Goal: Task Accomplishment & Management: Manage account settings

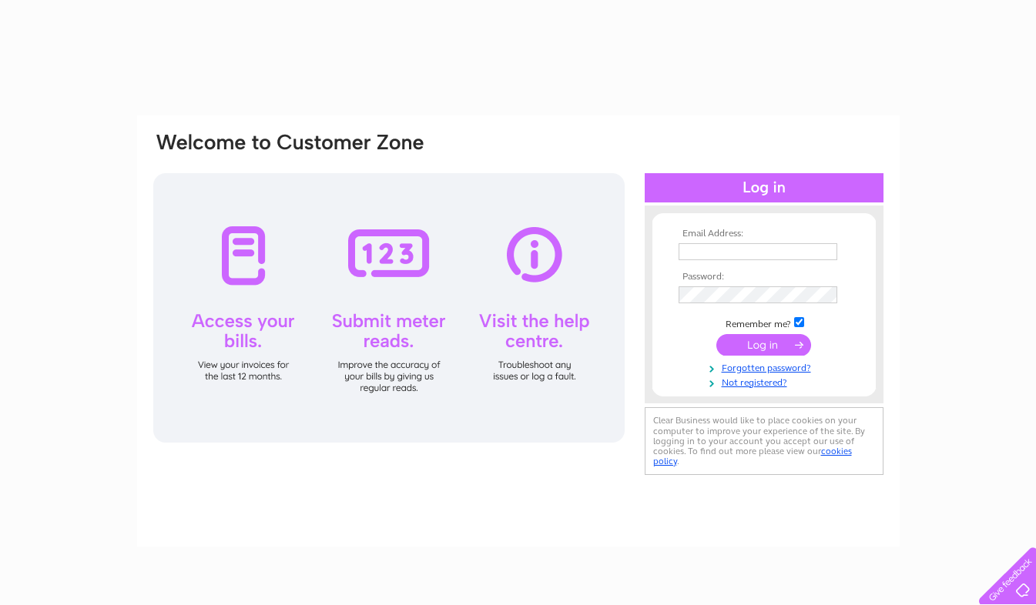
type input "[EMAIL_ADDRESS][DOMAIN_NAME]"
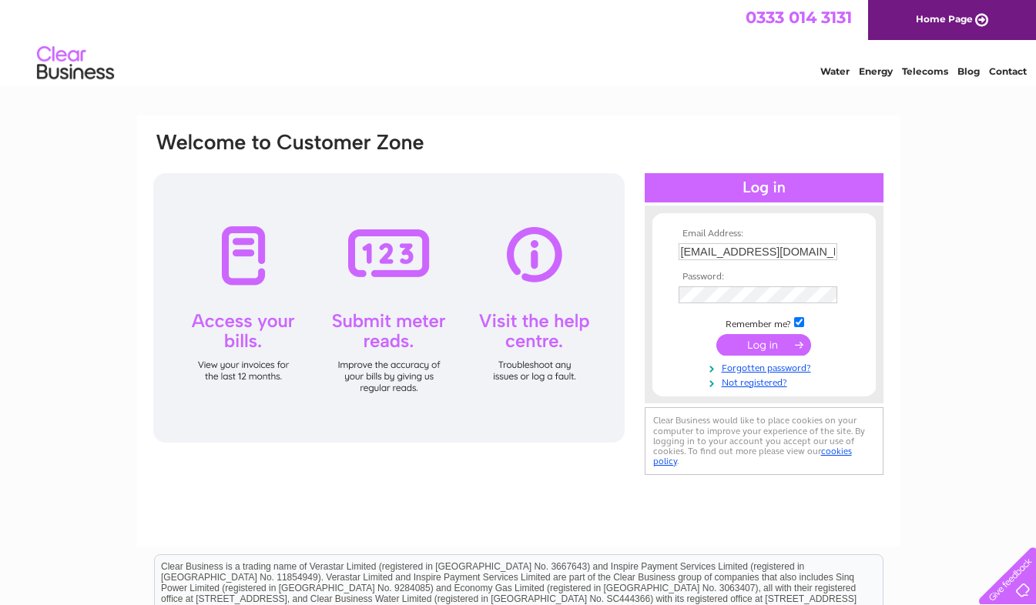
click at [751, 346] on input "submit" at bounding box center [763, 345] width 95 height 22
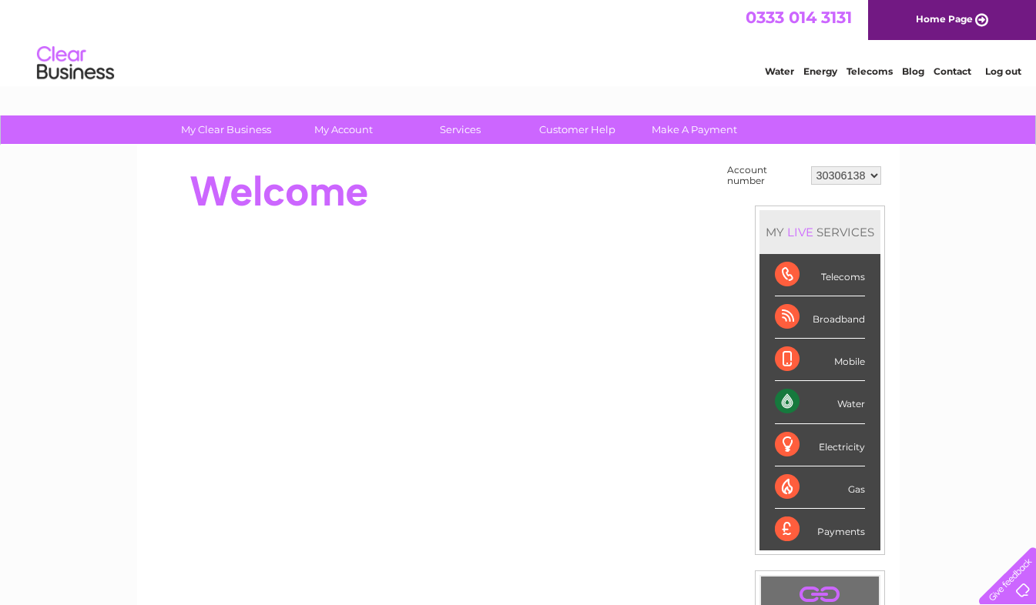
click at [831, 400] on div "Water" at bounding box center [820, 402] width 90 height 42
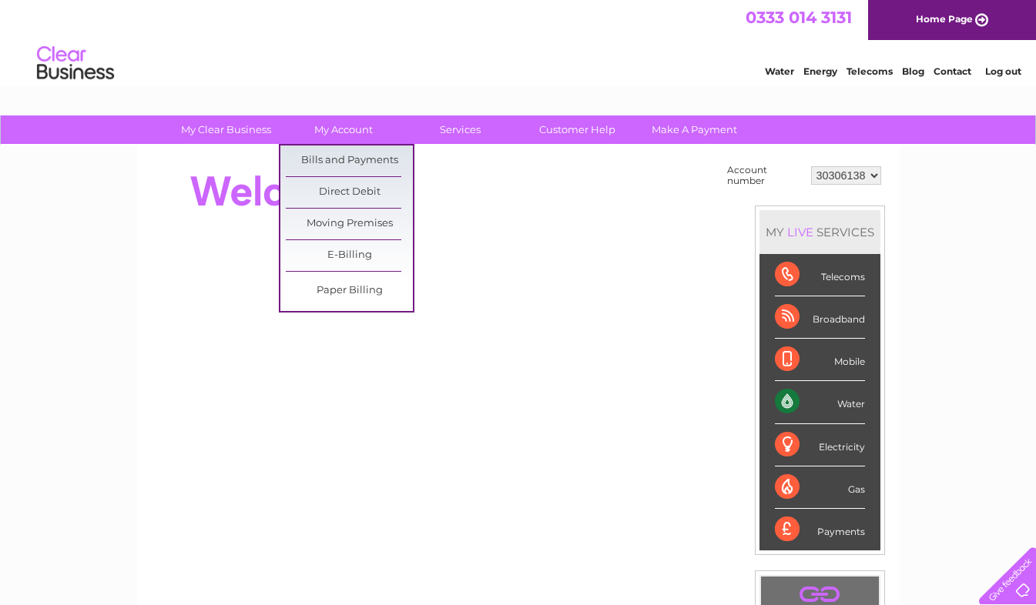
click at [349, 184] on link "Direct Debit" at bounding box center [349, 192] width 127 height 31
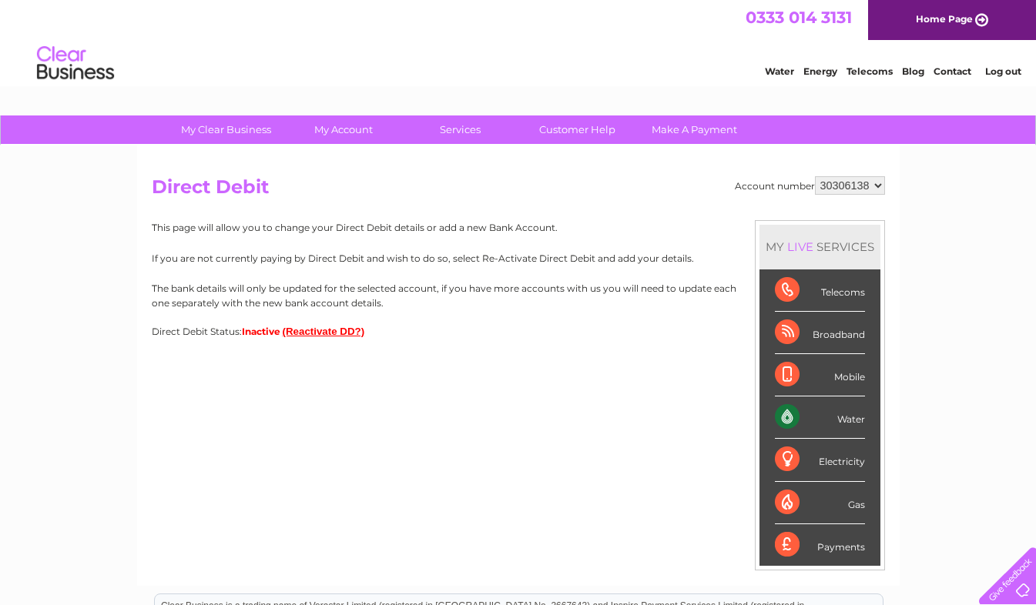
click at [342, 330] on button "(Reactivate DD?)" at bounding box center [324, 332] width 82 height 12
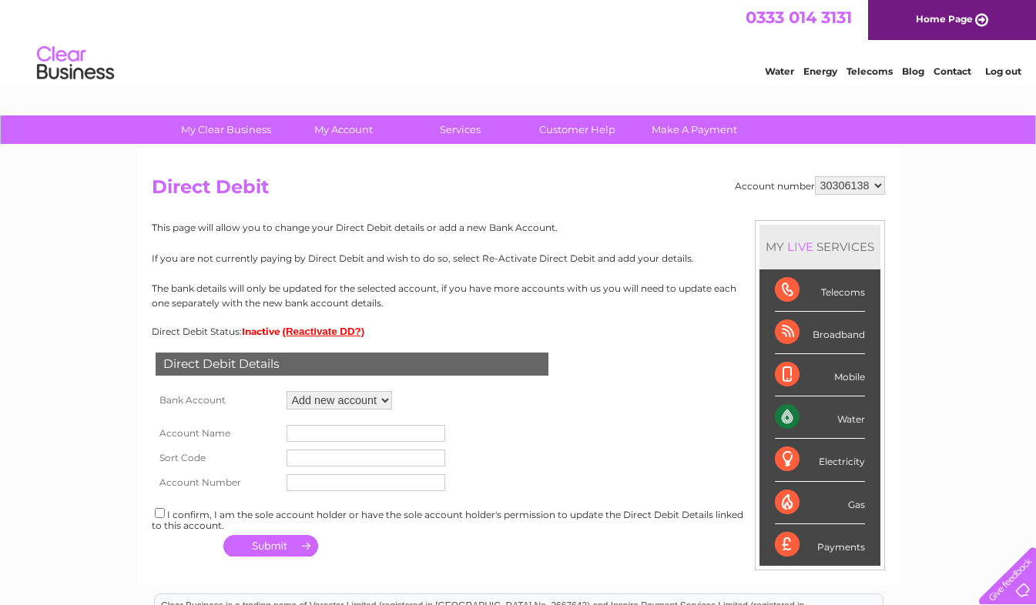
click at [358, 403] on select "Add new account" at bounding box center [338, 400] width 105 height 18
click at [286, 391] on select "Add new account" at bounding box center [338, 400] width 105 height 18
click at [347, 427] on input "text" at bounding box center [365, 433] width 159 height 17
type input "La Petite France Ltd"
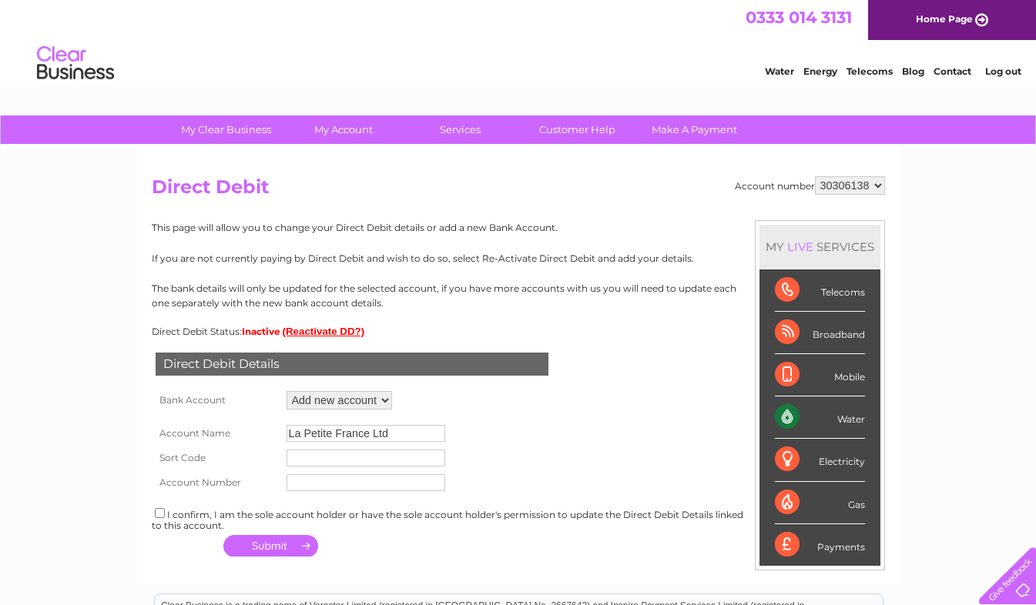
click at [354, 455] on input "text" at bounding box center [365, 458] width 159 height 17
click at [358, 457] on input "text" at bounding box center [365, 458] width 159 height 17
type input "55208781"
drag, startPoint x: 345, startPoint y: 461, endPoint x: 227, endPoint y: 465, distance: 117.9
click at [227, 465] on tr "Sort Code 55208781" at bounding box center [304, 458] width 305 height 25
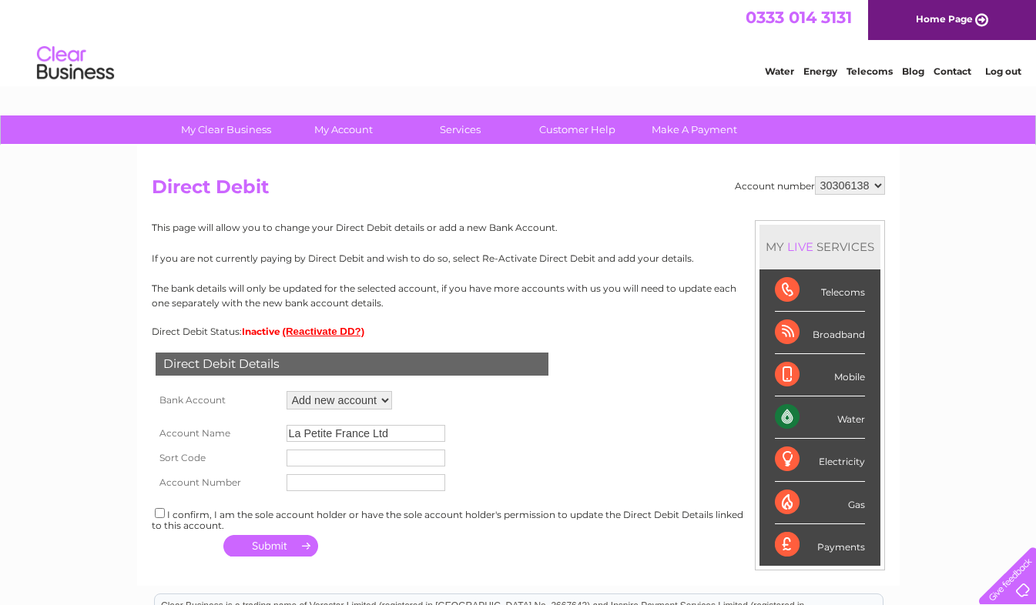
click at [313, 470] on td at bounding box center [366, 458] width 166 height 25
click at [311, 484] on input "text" at bounding box center [365, 482] width 159 height 17
paste input "55208781"
type input "55208781"
click at [310, 457] on input "text" at bounding box center [365, 458] width 159 height 17
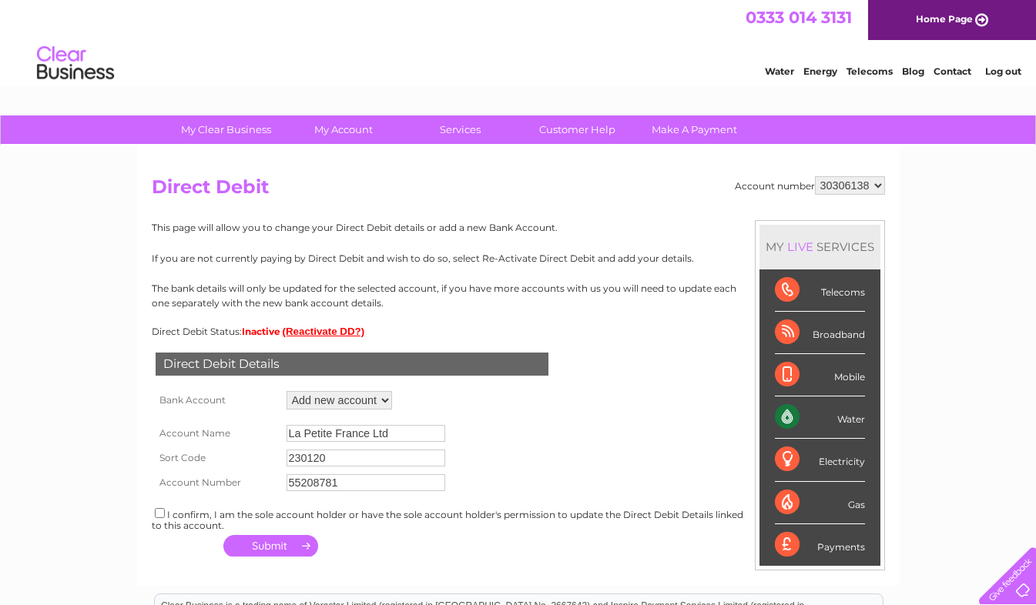
type input "230120"
click at [163, 516] on input "checkbox" at bounding box center [160, 513] width 10 height 10
checkbox input "true"
click at [270, 546] on button "button" at bounding box center [270, 546] width 95 height 22
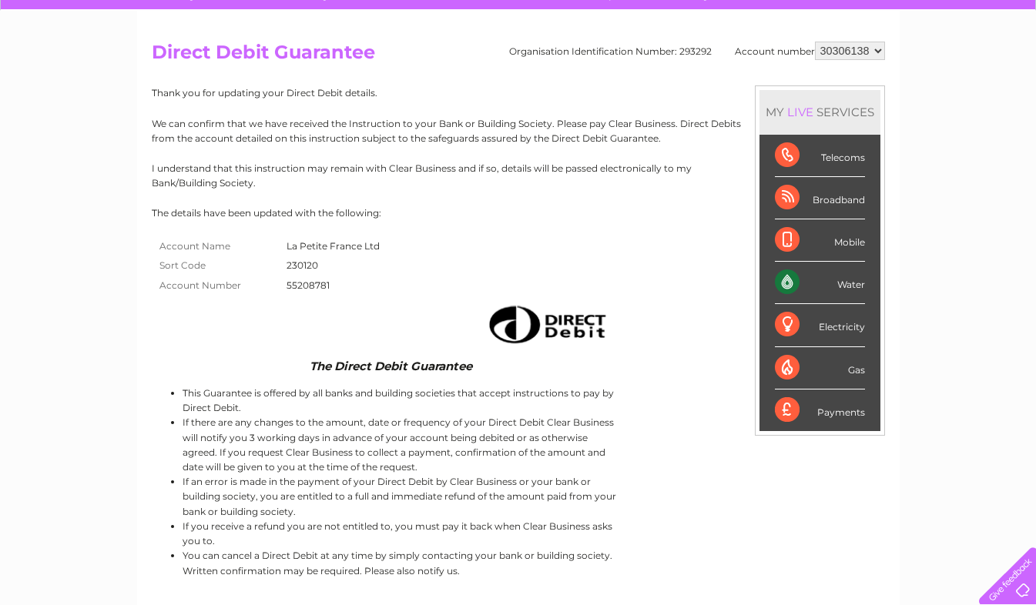
scroll to position [136, 0]
